Goal: Task Accomplishment & Management: Complete application form

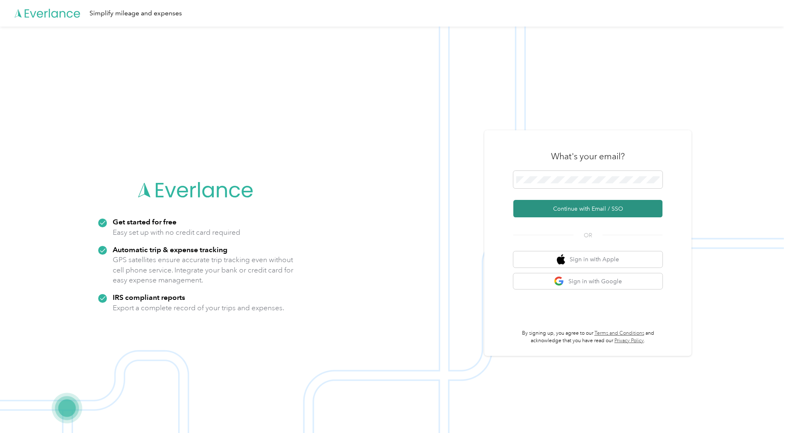
click at [548, 210] on button "Continue with Email / SSO" at bounding box center [588, 208] width 149 height 17
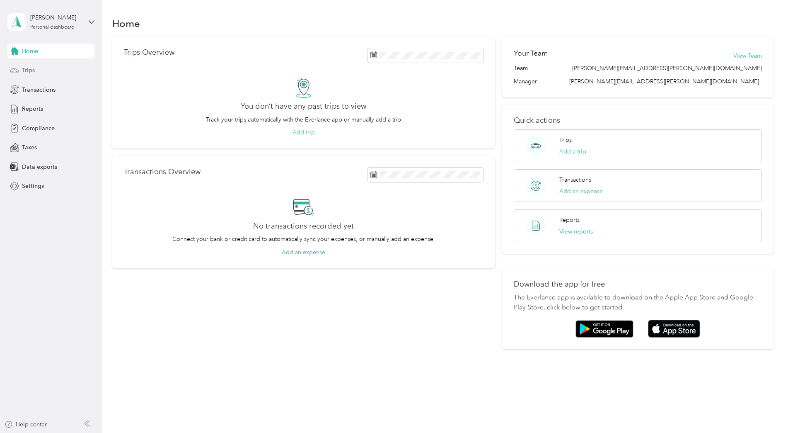
click at [34, 73] on span "Trips" at bounding box center [28, 70] width 13 height 9
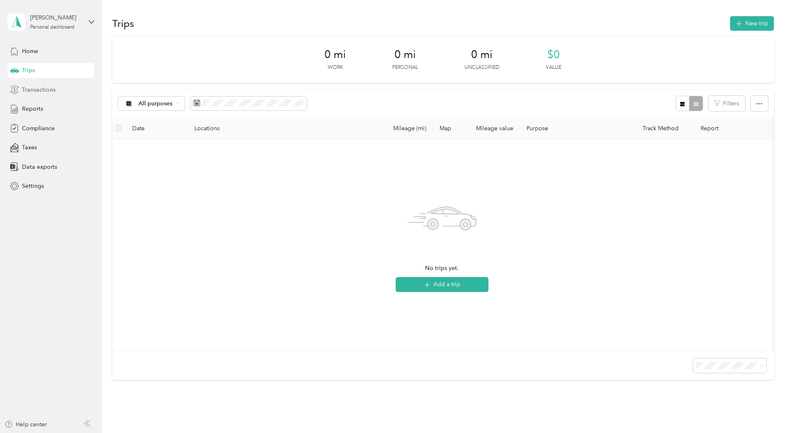
click at [32, 91] on span "Transactions" at bounding box center [39, 89] width 34 height 9
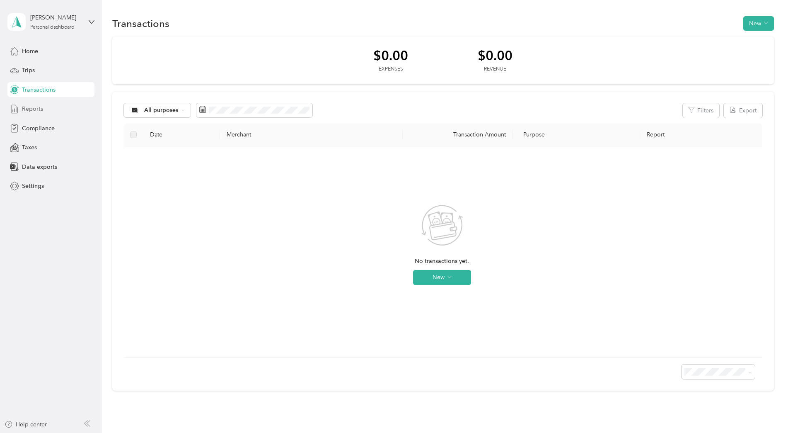
click at [34, 112] on span "Reports" at bounding box center [32, 108] width 21 height 9
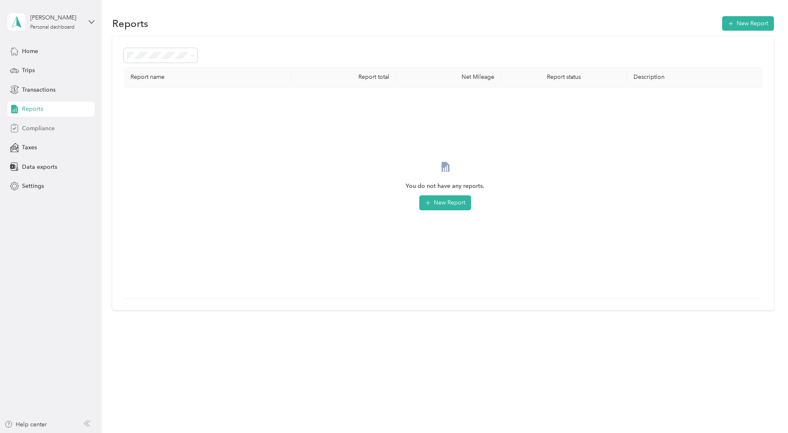
click at [36, 126] on span "Compliance" at bounding box center [38, 128] width 33 height 9
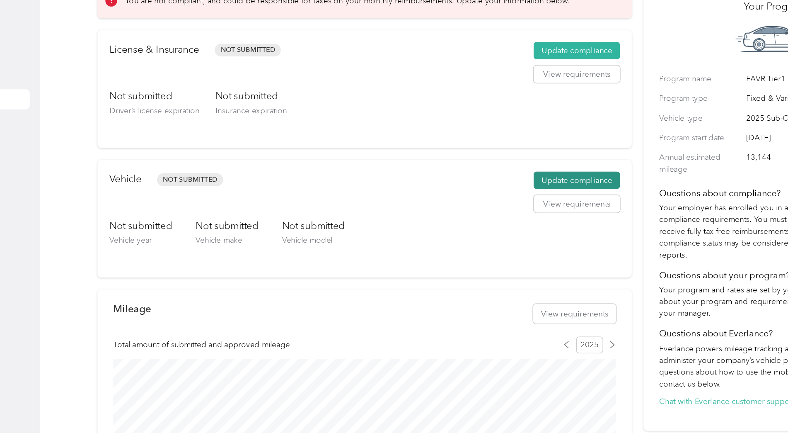
click at [487, 190] on button "Update compliance" at bounding box center [499, 188] width 64 height 13
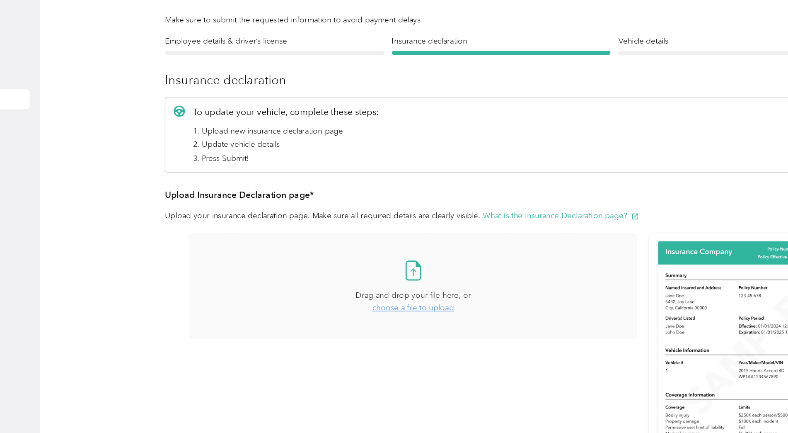
click at [248, 282] on div "Take a photo or choose a photo from your library Drag and drop your file here, …" at bounding box center [378, 266] width 318 height 64
click at [259, 86] on h4 "Employee details & driver’s license" at bounding box center [275, 85] width 162 height 9
